Goal: Task Accomplishment & Management: Use online tool/utility

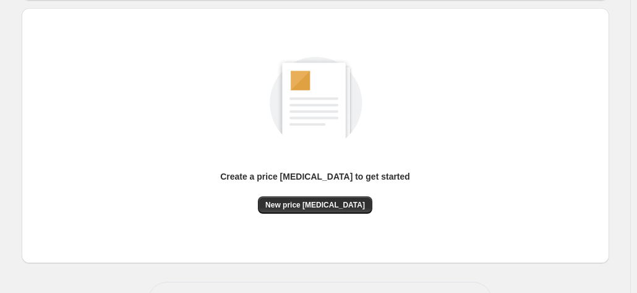
scroll to position [126, 0]
click at [331, 206] on span "New price change job" at bounding box center [315, 204] width 100 height 10
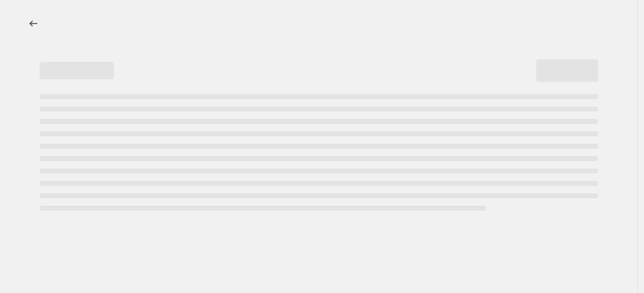
select select "percentage"
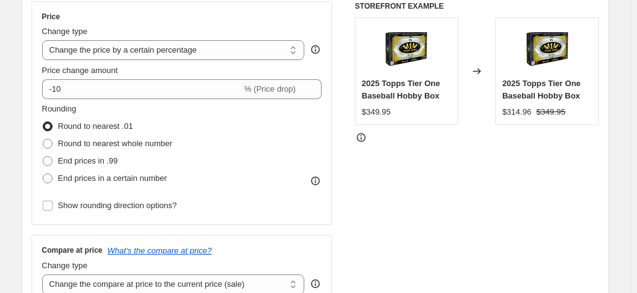
scroll to position [227, 0]
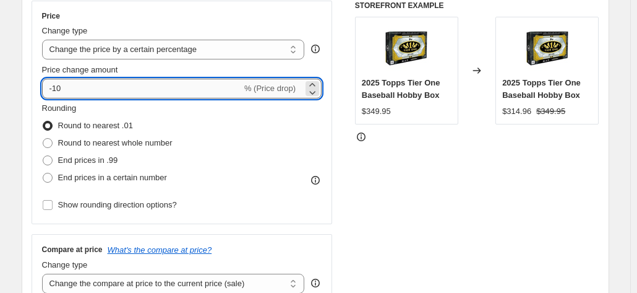
click at [158, 85] on input "-10" at bounding box center [142, 89] width 200 height 20
type input "-1"
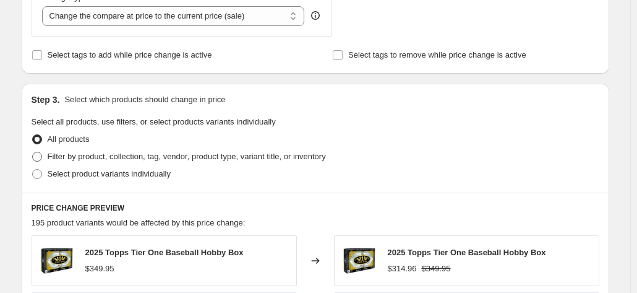
scroll to position [495, 0]
type input "-47"
click at [68, 173] on span "Select product variants individually" at bounding box center [109, 172] width 123 height 9
click at [33, 169] on input "Select product variants individually" at bounding box center [32, 168] width 1 height 1
radio input "true"
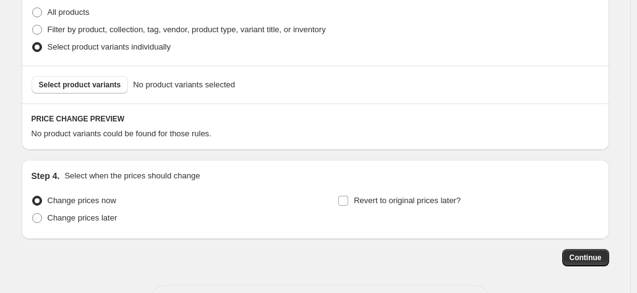
scroll to position [623, 0]
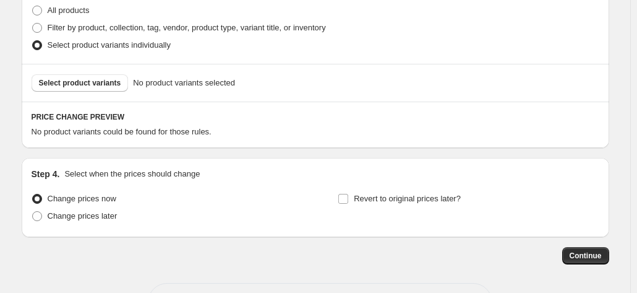
click at [91, 91] on div "Select product variants No product variants selected" at bounding box center [316, 83] width 588 height 38
click at [84, 82] on span "Select product variants" at bounding box center [80, 83] width 82 height 10
click at [53, 27] on span "Filter by product, collection, tag, vendor, product type, variant title, or inv…" at bounding box center [187, 27] width 278 height 9
click at [33, 24] on input "Filter by product, collection, tag, vendor, product type, variant title, or inv…" at bounding box center [32, 23] width 1 height 1
radio input "true"
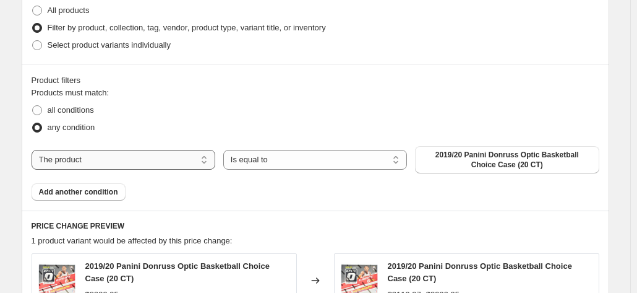
click at [129, 162] on select "The product The product's collection The product's tag The product's vendor The…" at bounding box center [124, 160] width 184 height 20
select select "collection"
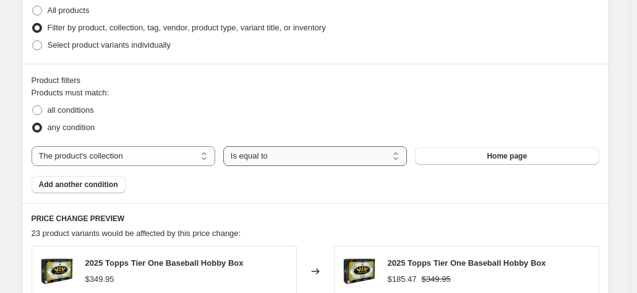
click at [319, 155] on select "Is equal to Is not equal to" at bounding box center [315, 156] width 184 height 20
select select "not_equal"
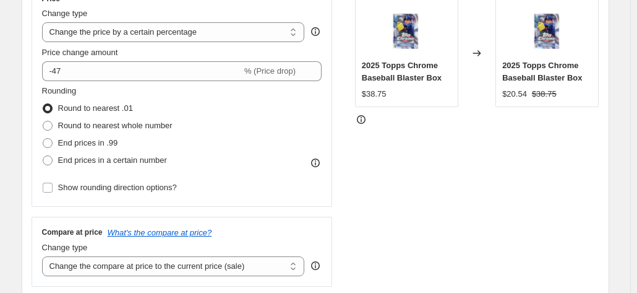
scroll to position [209, 0]
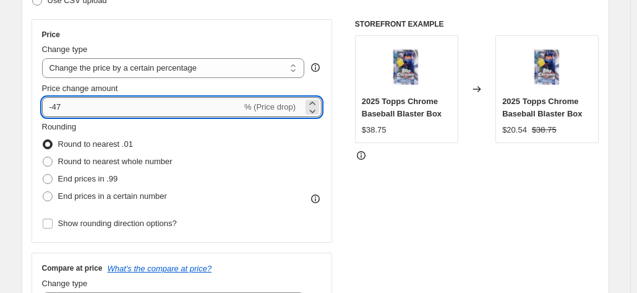
click at [155, 106] on input "-47" at bounding box center [142, 107] width 200 height 20
type input "2"
click at [155, 106] on input "Price change amount" at bounding box center [164, 107] width 244 height 20
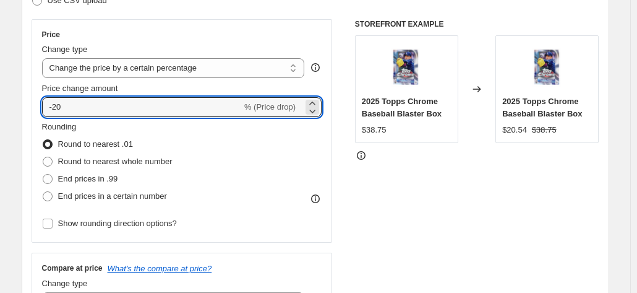
type input "-20"
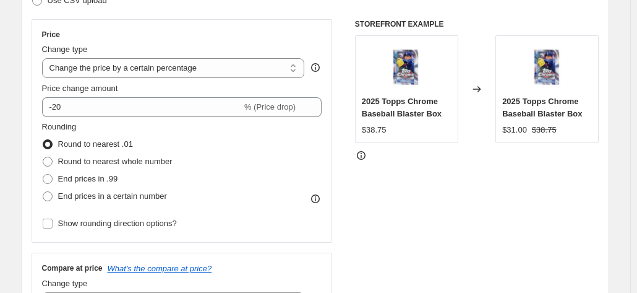
click at [339, 91] on div "Price Change type Change the price to a certain amount Change the price by a ce…" at bounding box center [316, 170] width 568 height 303
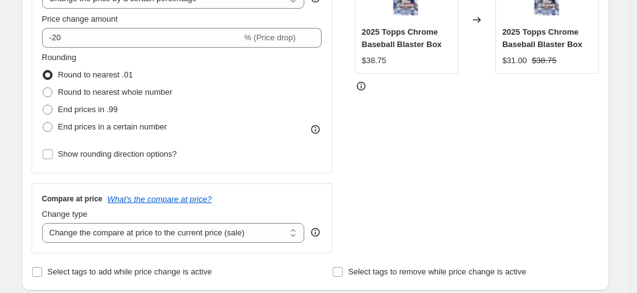
scroll to position [280, 0]
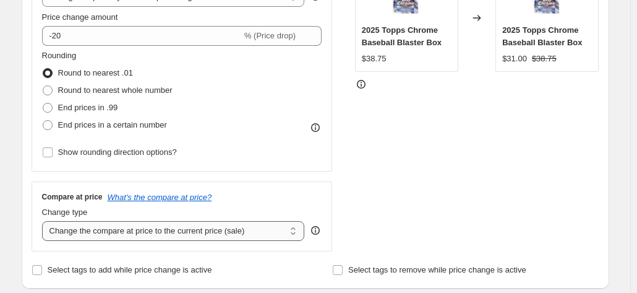
click at [209, 233] on select "Change the compare at price to the current price (sale) Change the compare at p…" at bounding box center [173, 231] width 263 height 20
select select "remove"
click at [45, 221] on select "Change the compare at price to the current price (sale) Change the compare at p…" at bounding box center [173, 231] width 263 height 20
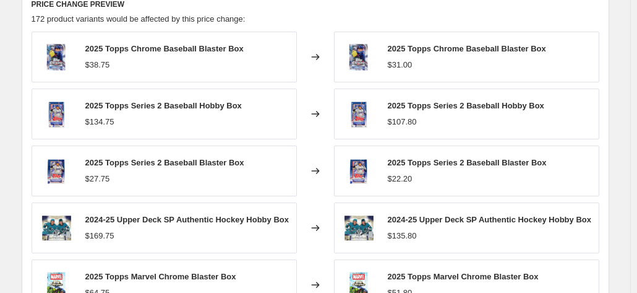
scroll to position [1081, 0]
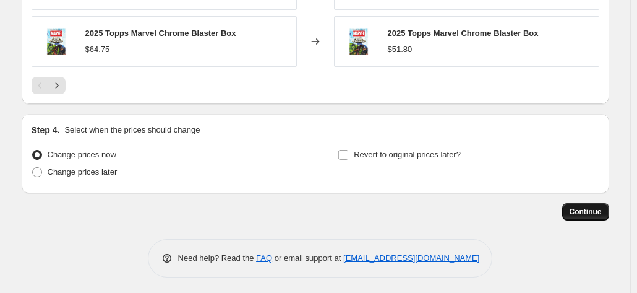
click at [595, 207] on span "Continue" at bounding box center [586, 212] width 32 height 10
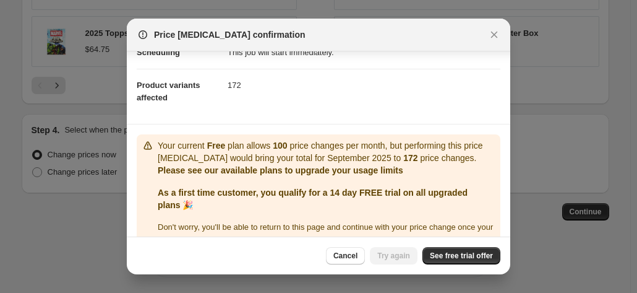
scroll to position [137, 0]
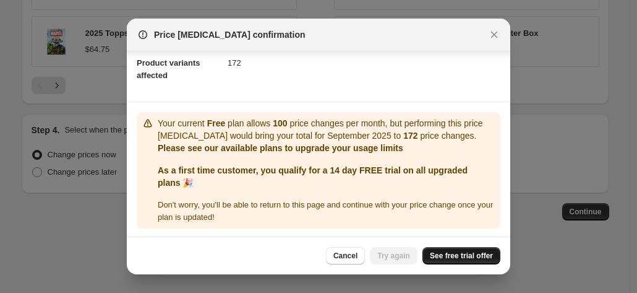
click at [465, 256] on span "See free trial offer" at bounding box center [461, 256] width 63 height 10
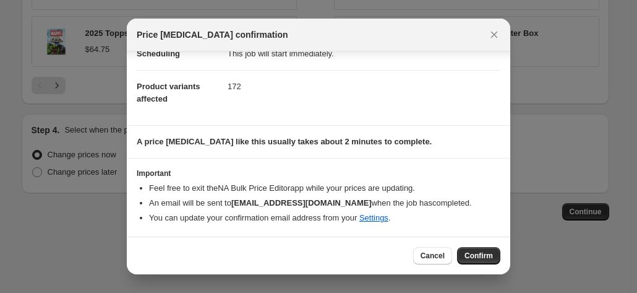
scroll to position [113, 0]
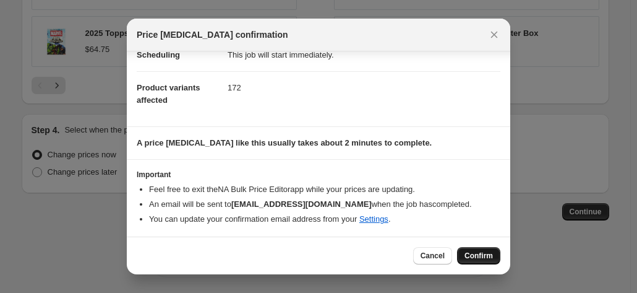
click at [491, 256] on span "Confirm" at bounding box center [479, 256] width 28 height 10
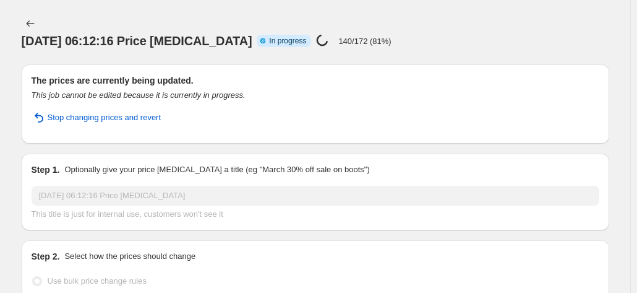
scroll to position [1113, 0]
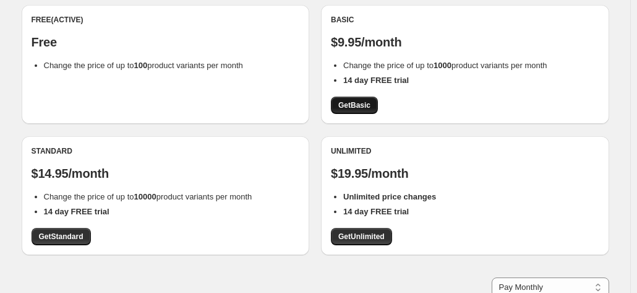
scroll to position [124, 0]
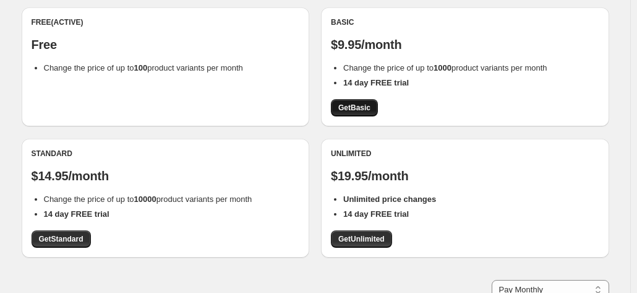
click at [356, 109] on span "Get Basic" at bounding box center [355, 108] width 32 height 10
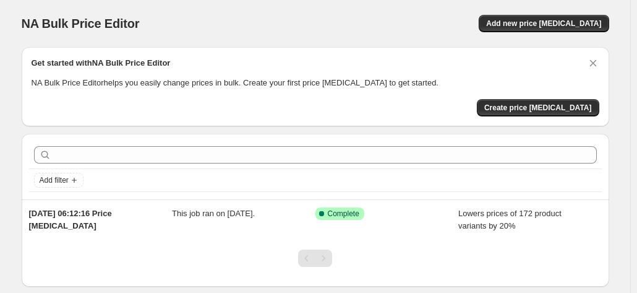
scroll to position [10, 0]
